Goal: Task Accomplishment & Management: Use online tool/utility

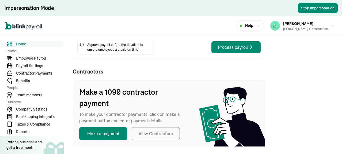
scroll to position [233, 0]
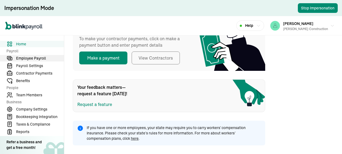
click at [27, 56] on span "Employee Payroll" at bounding box center [40, 58] width 48 height 6
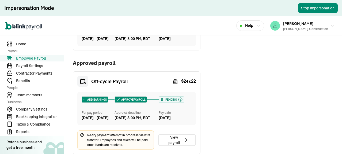
scroll to position [115, 0]
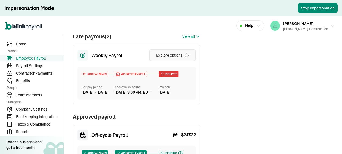
click at [179, 58] on div "Explore options" at bounding box center [172, 54] width 33 height 5
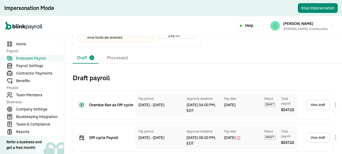
scroll to position [222, 0]
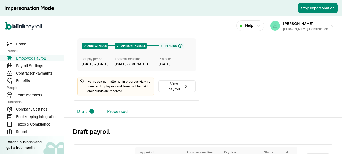
click at [120, 117] on li "Processed" at bounding box center [117, 111] width 29 height 11
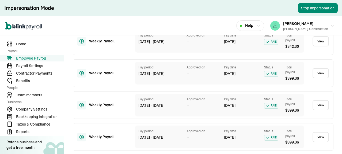
scroll to position [536, 0]
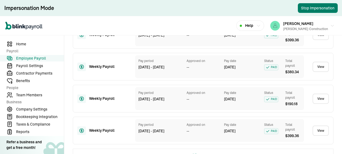
click at [306, 9] on button "Stop Impersonation" at bounding box center [318, 8] width 40 height 10
